Goal: Navigation & Orientation: Find specific page/section

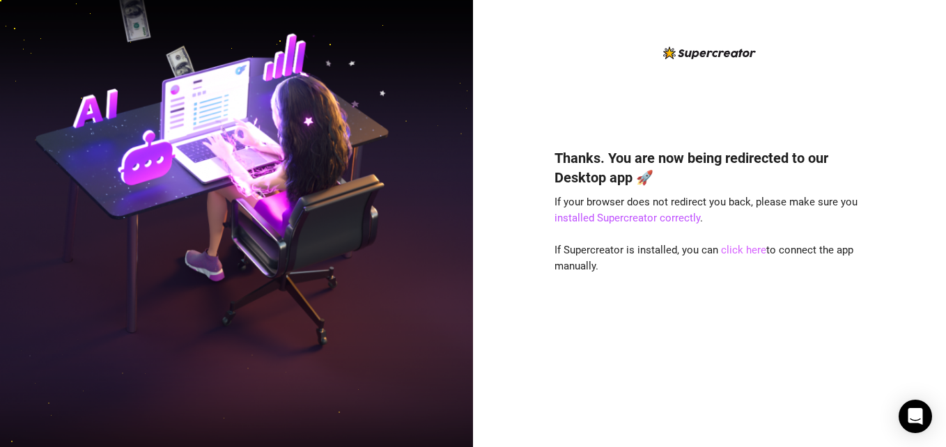
click at [739, 254] on link "click here" at bounding box center [743, 250] width 45 height 13
